Goal: Transaction & Acquisition: Purchase product/service

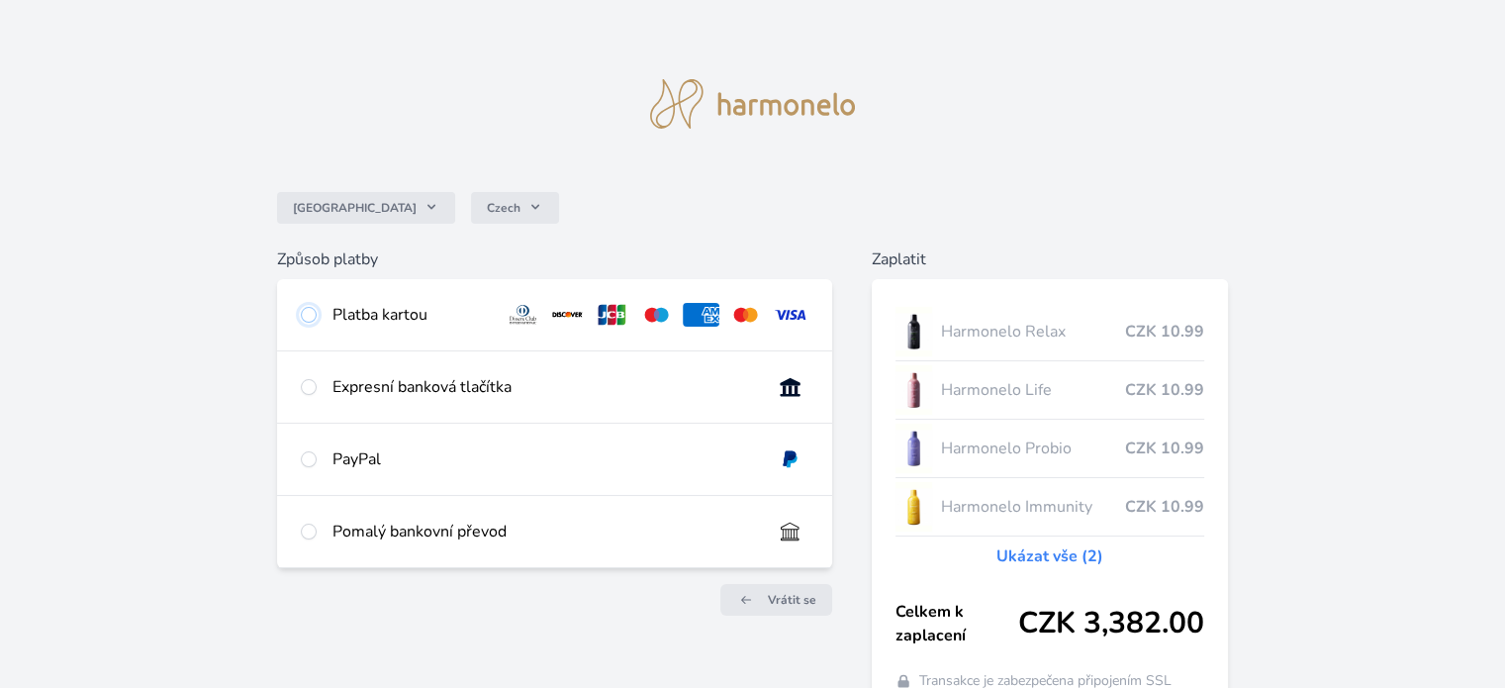
click at [309, 312] on input "radio" at bounding box center [309, 315] width 16 height 16
radio input "true"
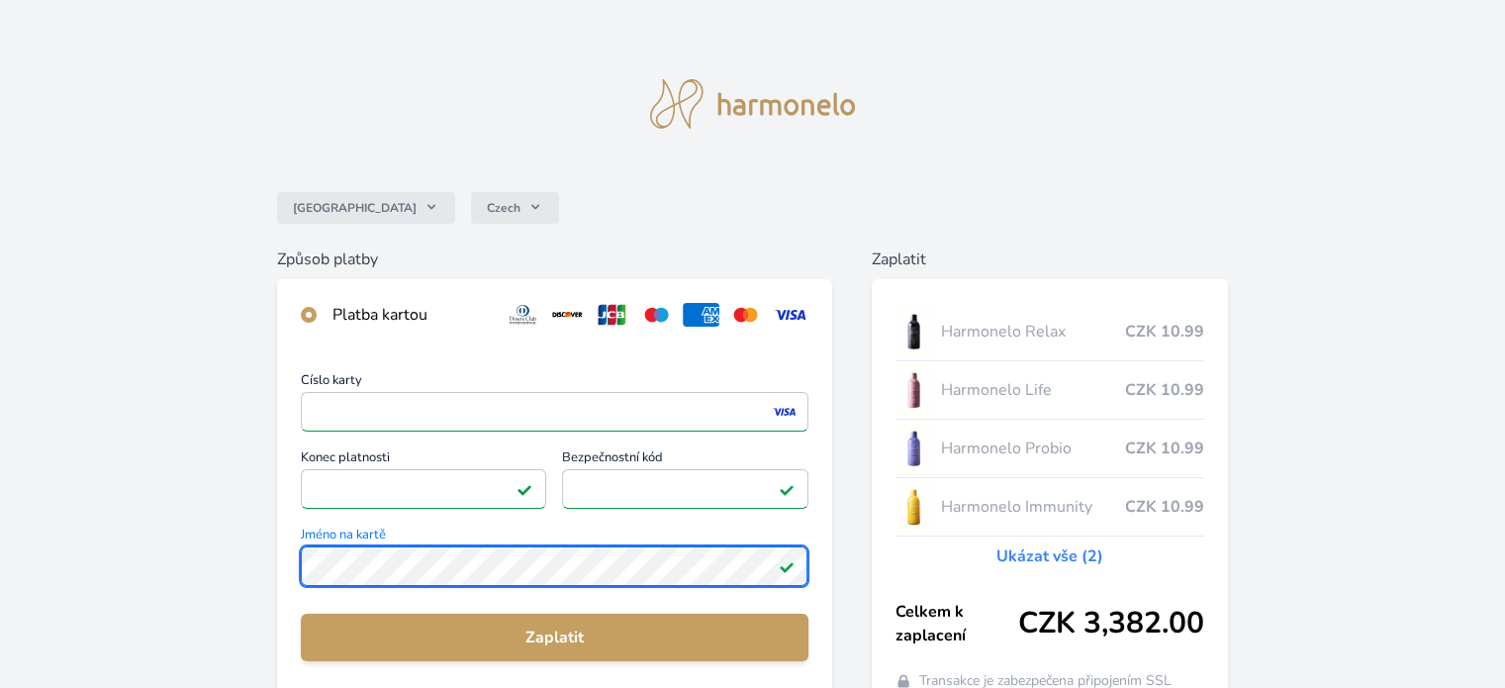
click at [271, 598] on div "Česko Czech Způsob platby Platba kartou Číslo karty <p>Your browser does not su…" at bounding box center [752, 514] width 1505 height 1029
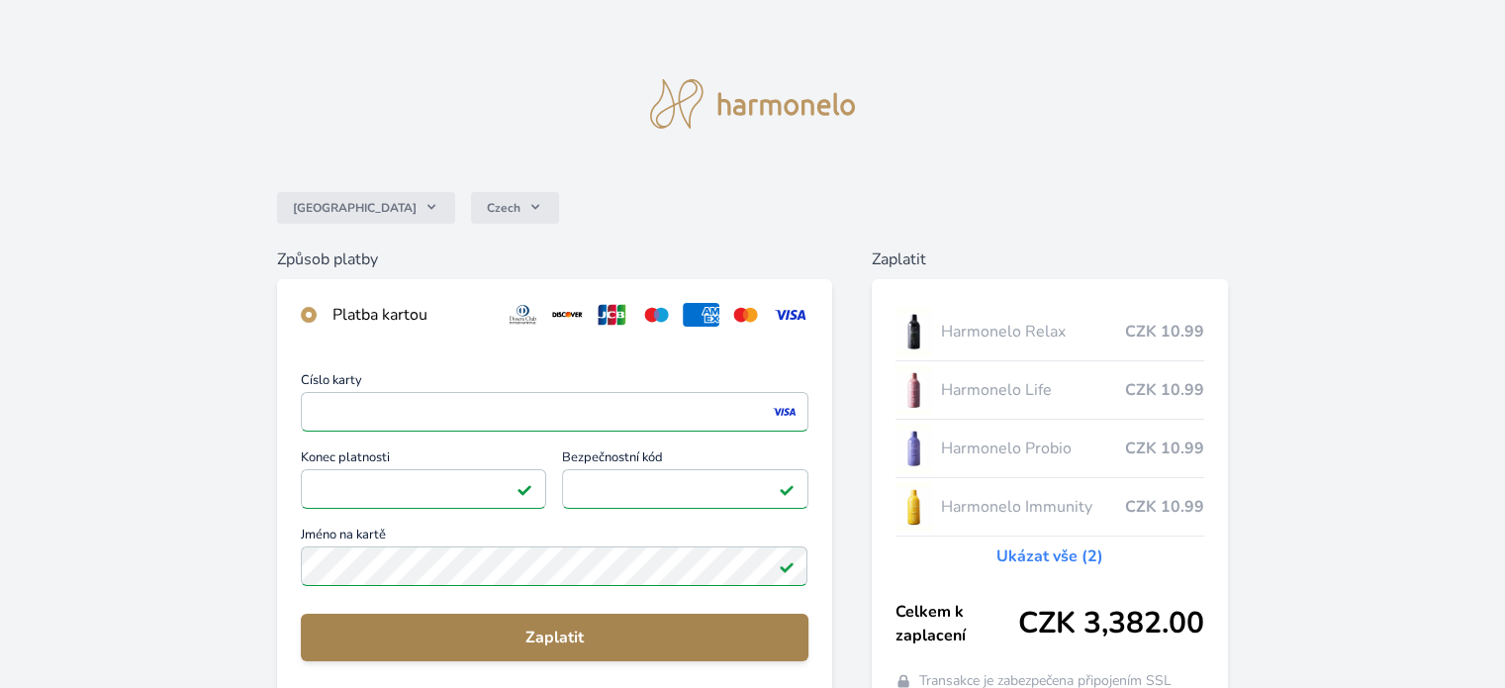
click at [550, 640] on span "Zaplatit" at bounding box center [554, 637] width 475 height 24
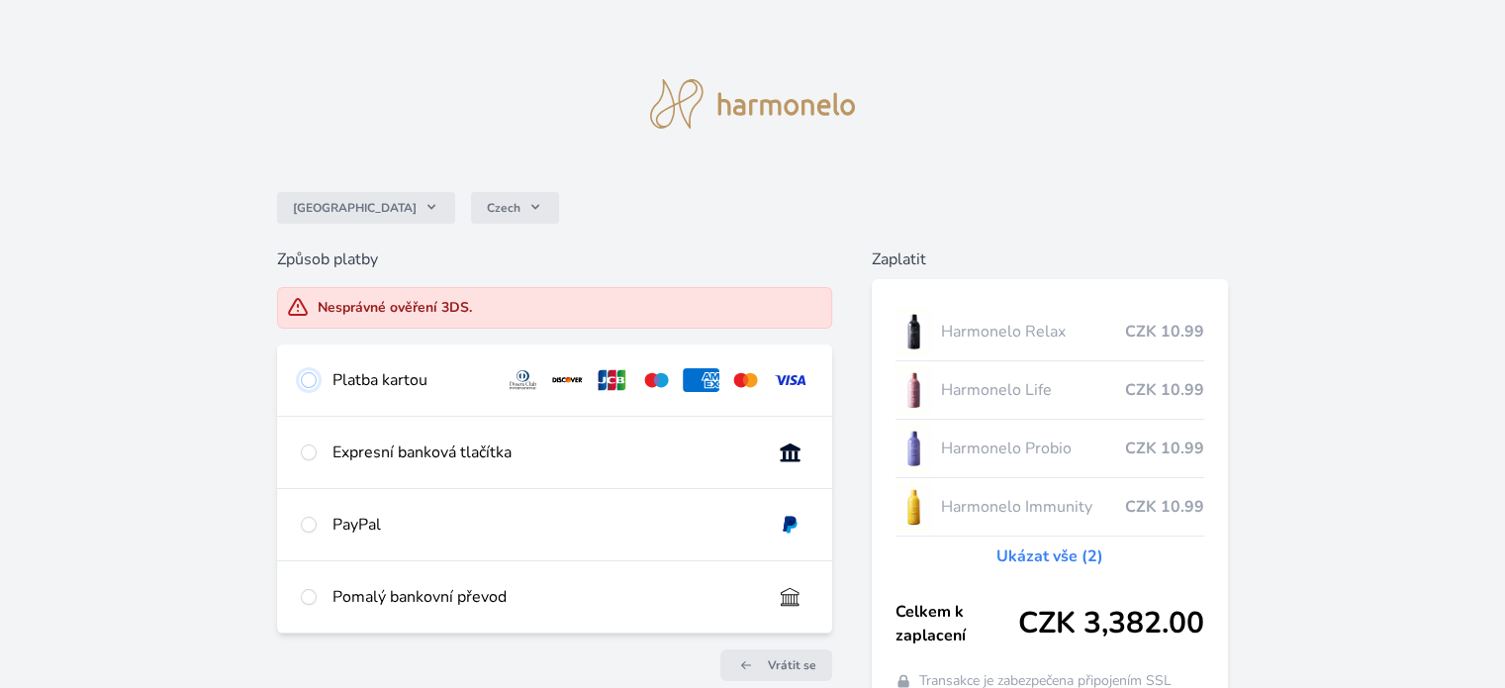
click at [307, 381] on input "radio" at bounding box center [309, 380] width 16 height 16
radio input "true"
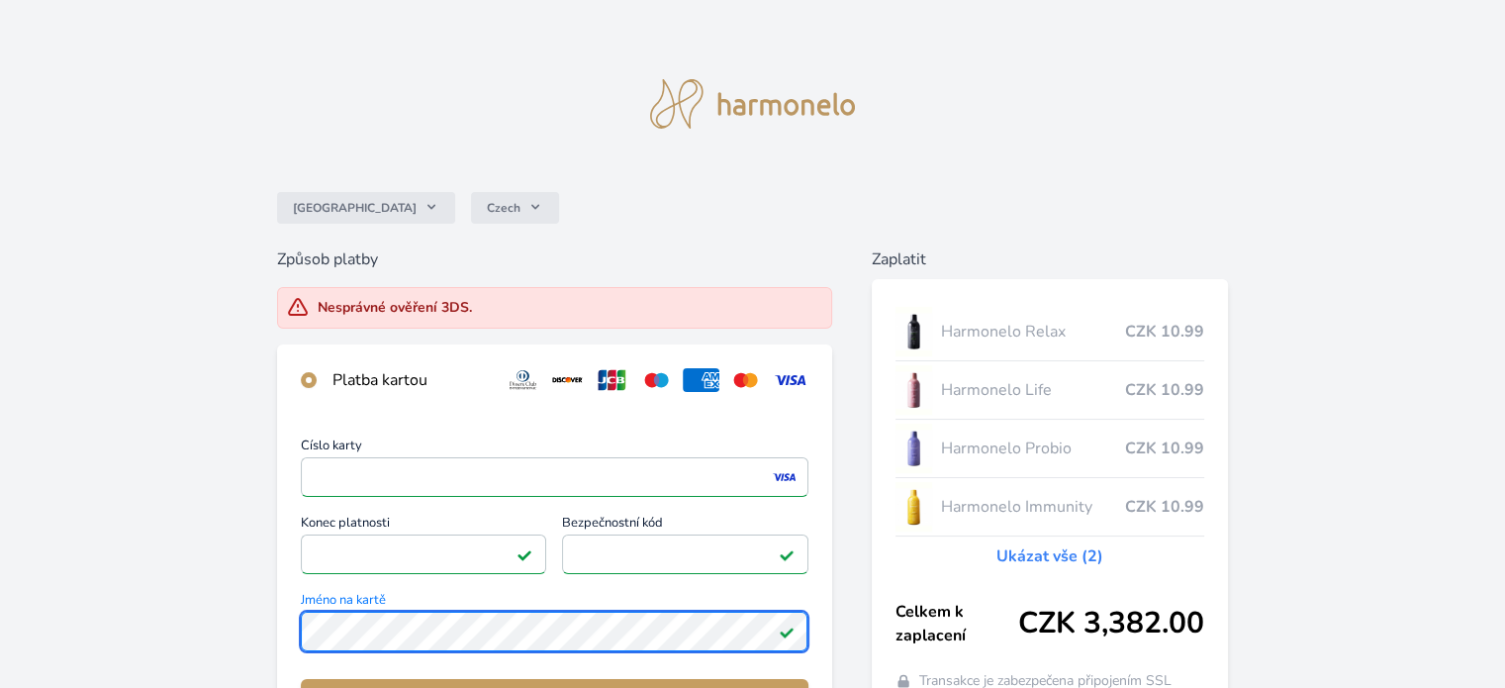
click at [291, 665] on div "Číslo karty <p>Your browser does not support iframes.</p> Konec platnosti <p>Yo…" at bounding box center [554, 594] width 554 height 358
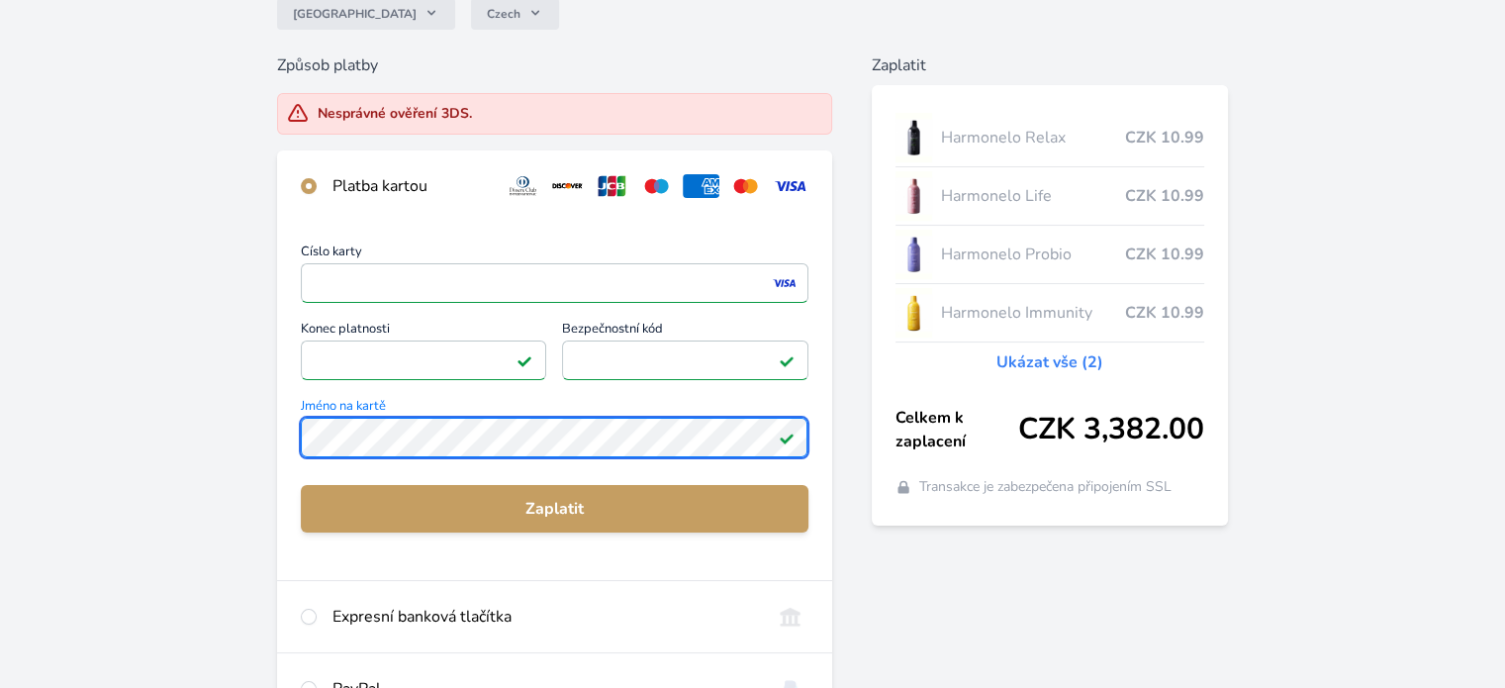
scroll to position [198, 0]
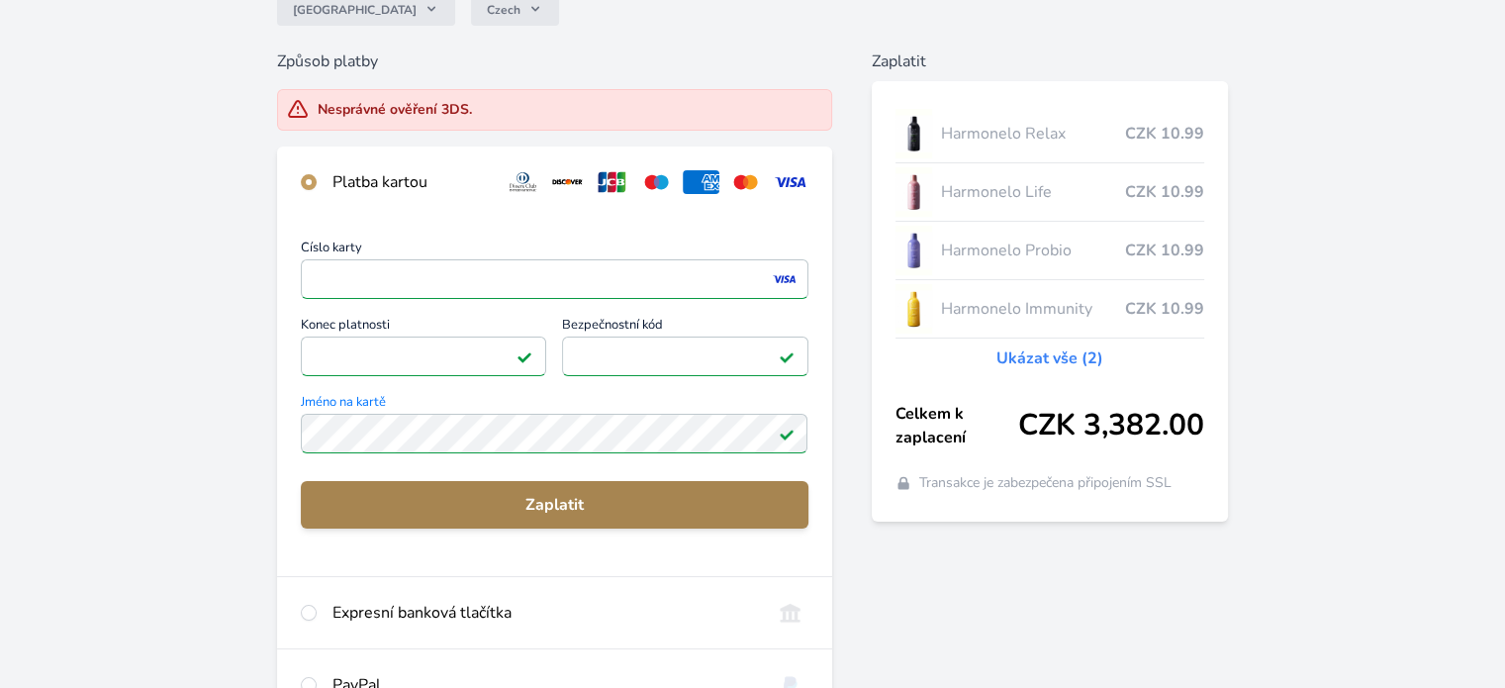
click at [564, 505] on span "Zaplatit" at bounding box center [554, 505] width 475 height 24
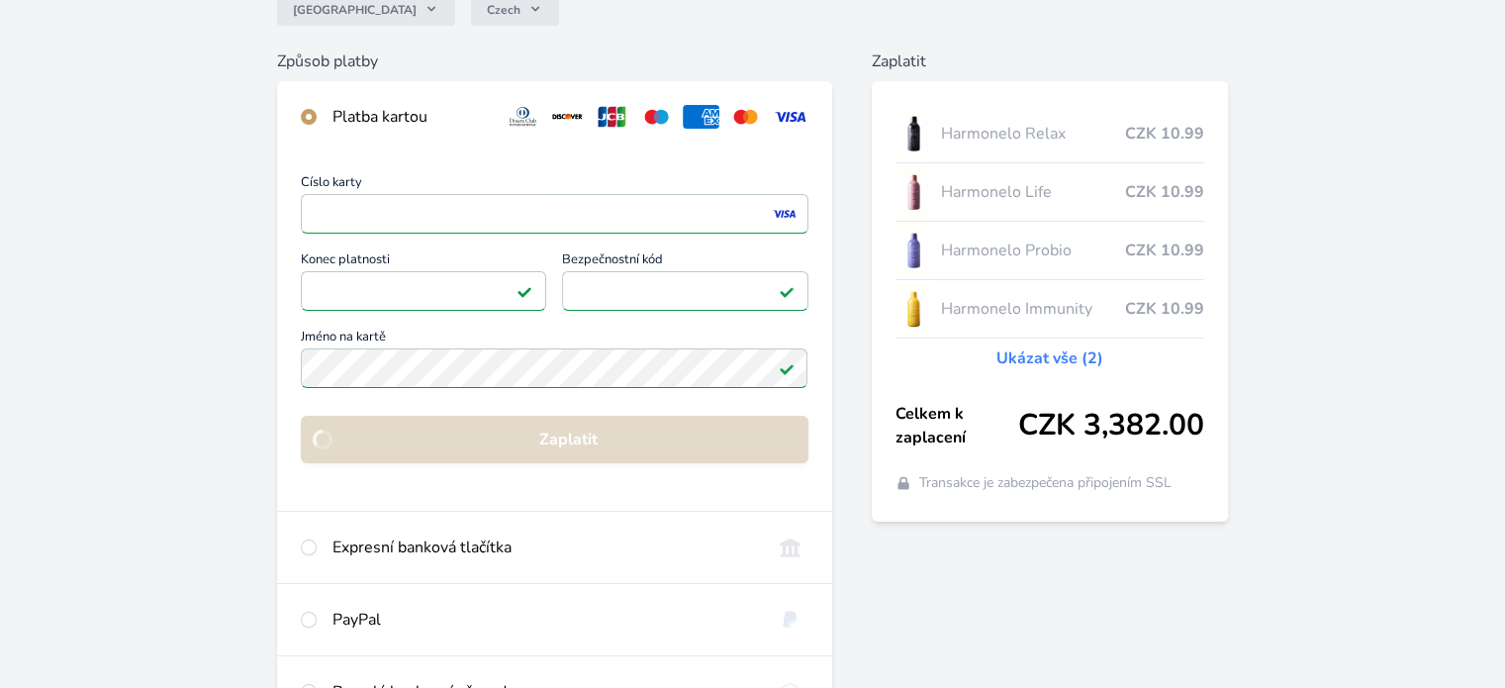
scroll to position [172, 0]
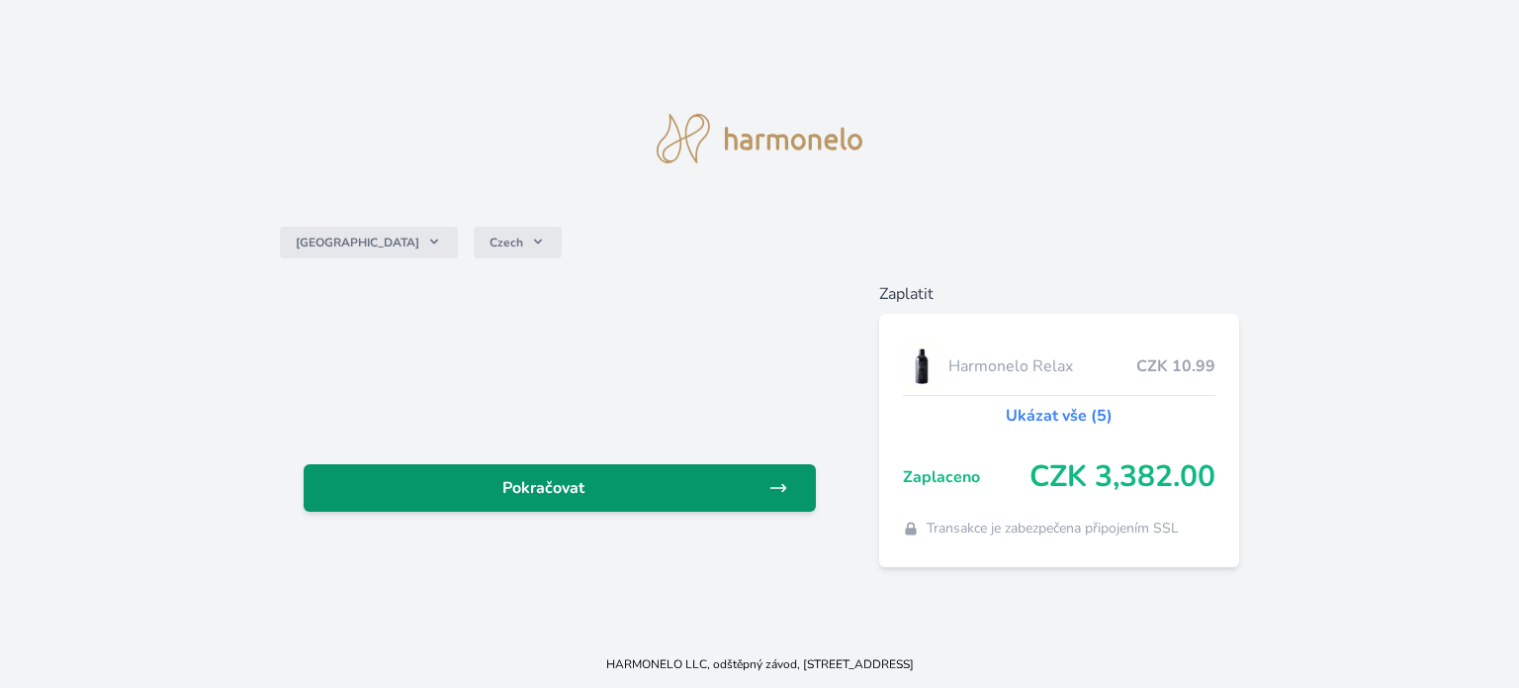
click at [573, 486] on span "Pokračovat" at bounding box center [544, 488] width 449 height 24
